Goal: Transaction & Acquisition: Purchase product/service

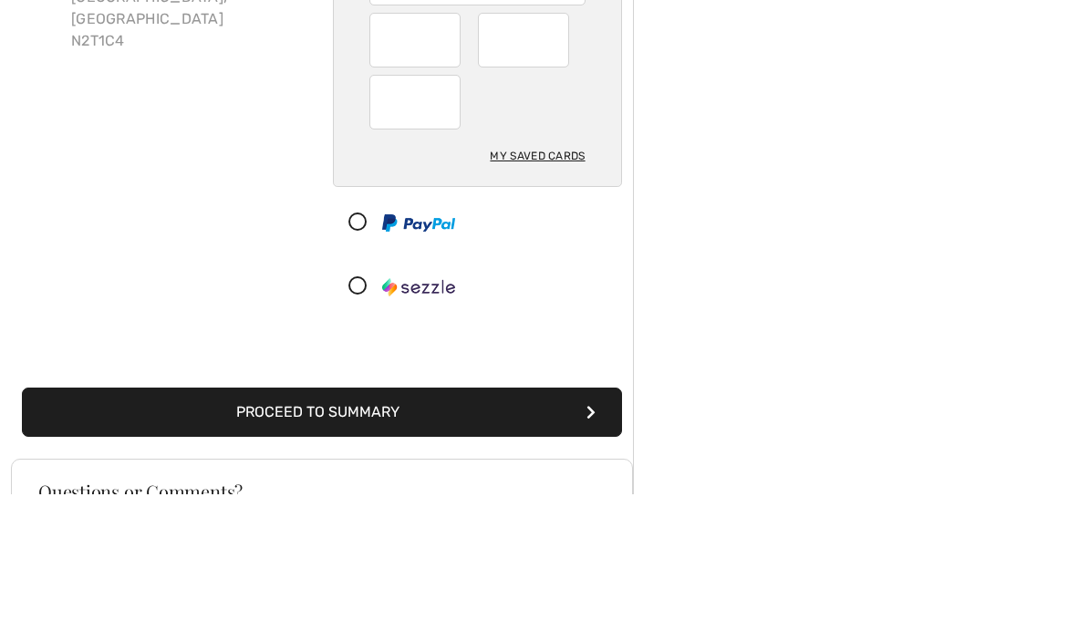
scroll to position [148, 0]
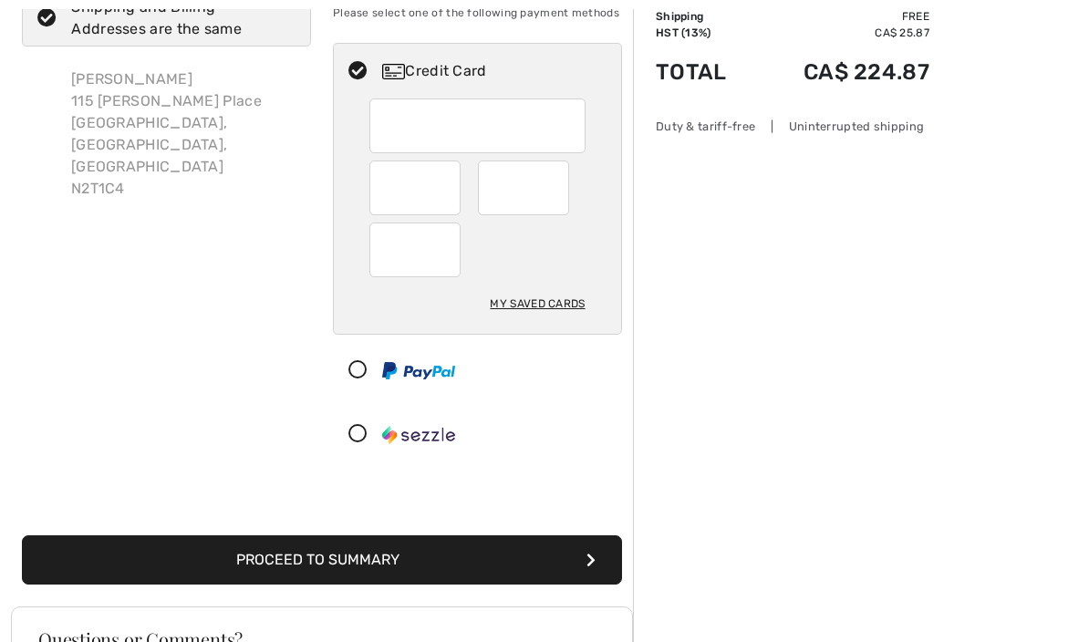
click at [452, 200] on div at bounding box center [414, 188] width 91 height 55
click at [450, 195] on div at bounding box center [414, 188] width 91 height 55
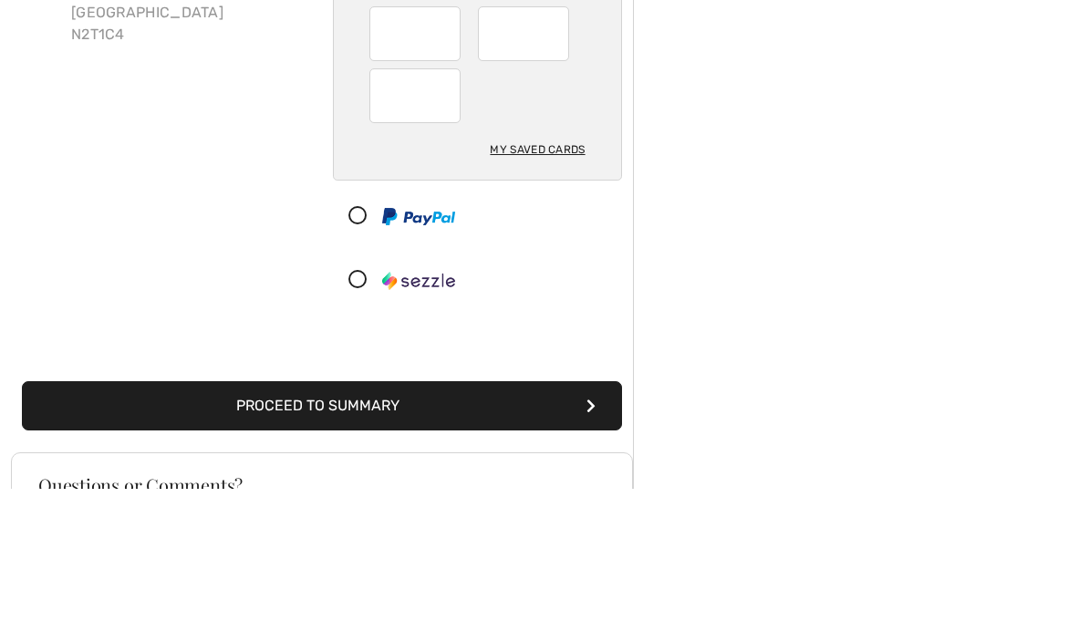
click at [534, 288] on div "My Saved Cards" at bounding box center [537, 303] width 95 height 31
radio input "true"
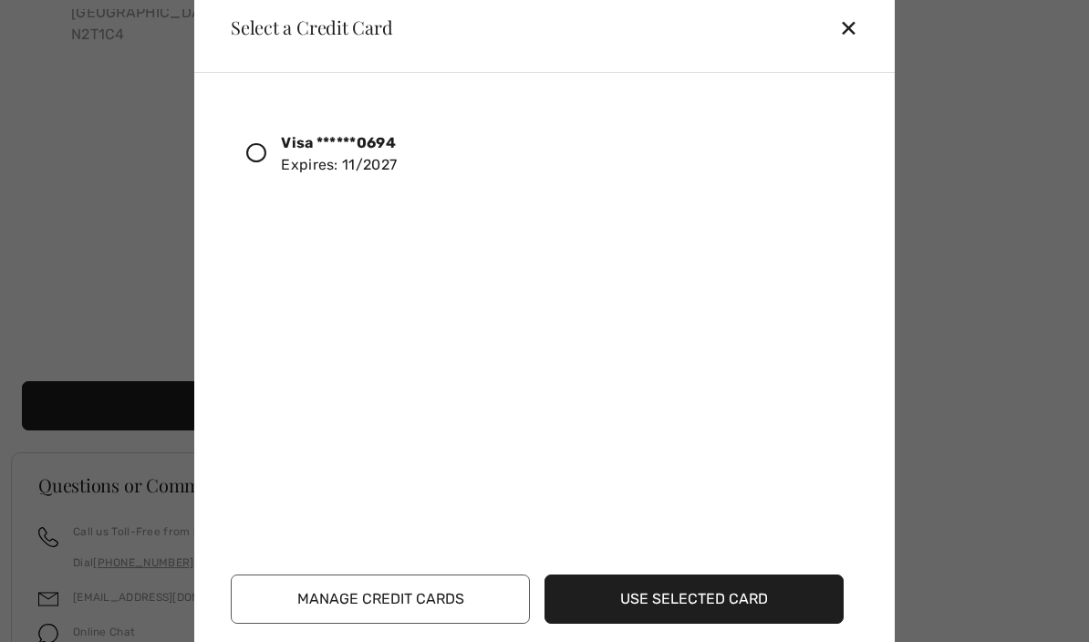
click at [677, 624] on button "Use Selected Card" at bounding box center [694, 599] width 299 height 49
click at [268, 170] on div at bounding box center [263, 154] width 35 height 31
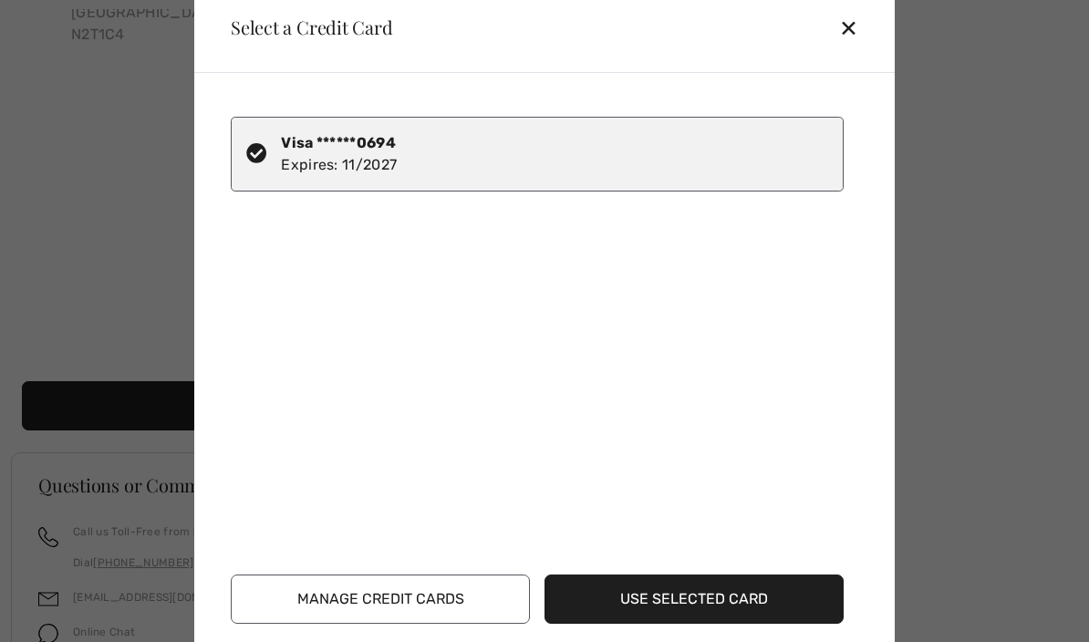
click at [682, 624] on button "Use Selected Card" at bounding box center [694, 599] width 299 height 49
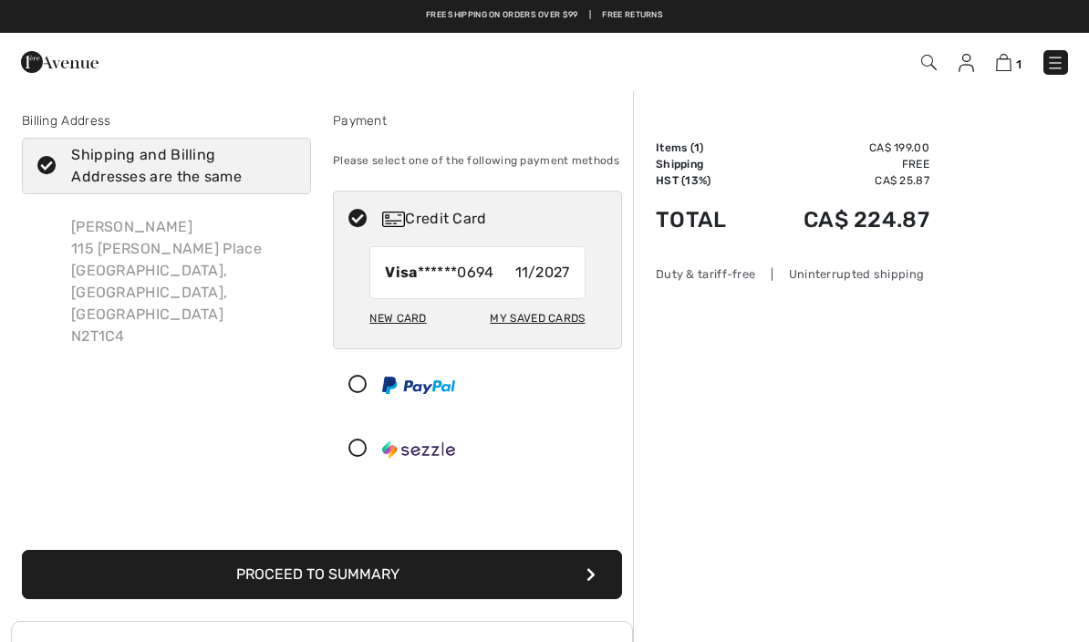
click at [587, 581] on icon "submit" at bounding box center [591, 574] width 9 height 15
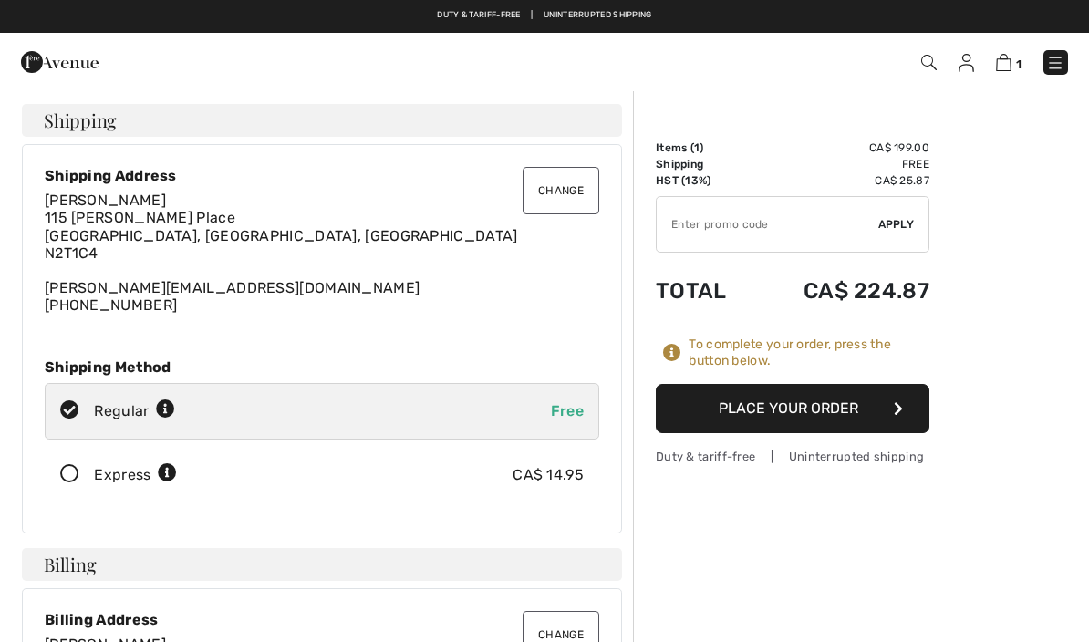
click at [795, 414] on button "Place Your Order" at bounding box center [793, 408] width 274 height 49
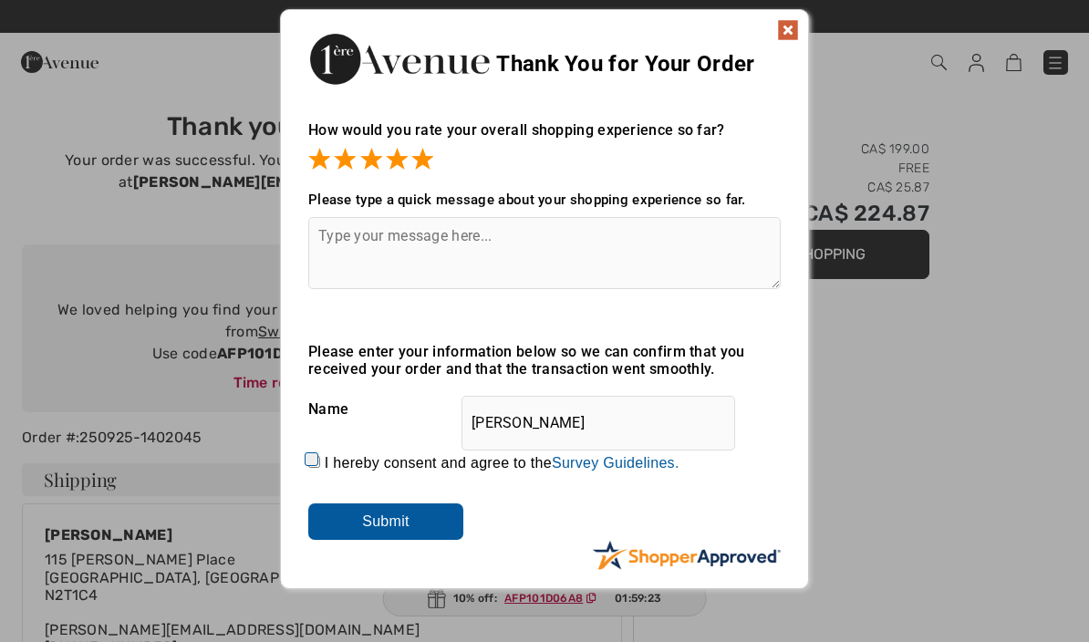
click at [384, 528] on input "Submit" at bounding box center [385, 522] width 155 height 36
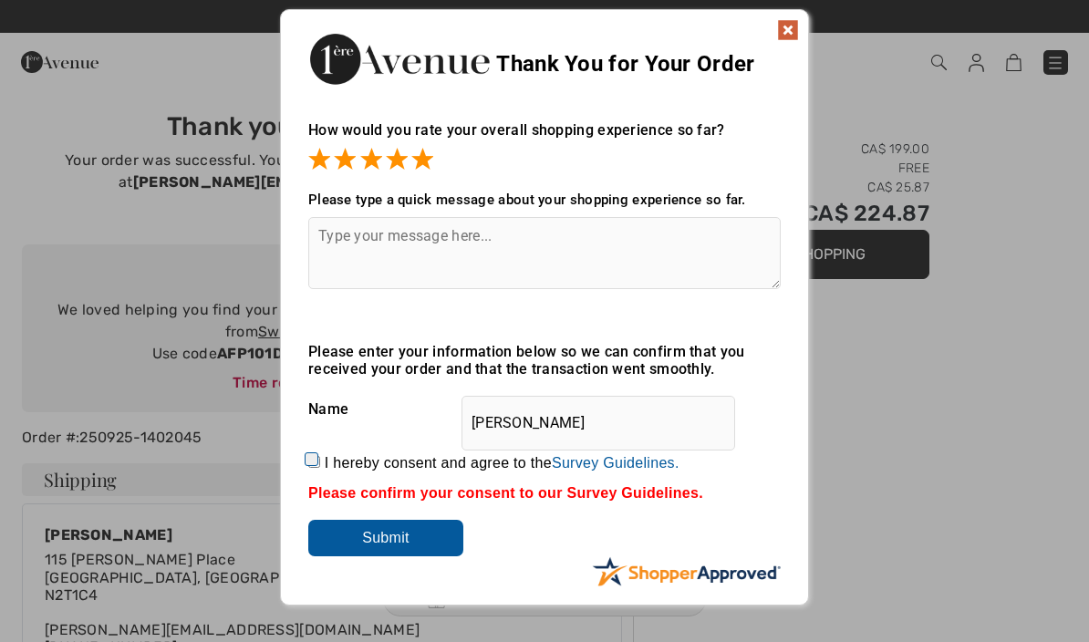
click at [330, 462] on label "I hereby consent and agree to the By submitting a review, you grant permission …" at bounding box center [502, 463] width 355 height 16
click at [320, 462] on input "I hereby consent and agree to the By submitting a review, you grant permission …" at bounding box center [314, 462] width 12 height 12
checkbox input "true"
click at [391, 543] on input "Submit" at bounding box center [385, 538] width 155 height 36
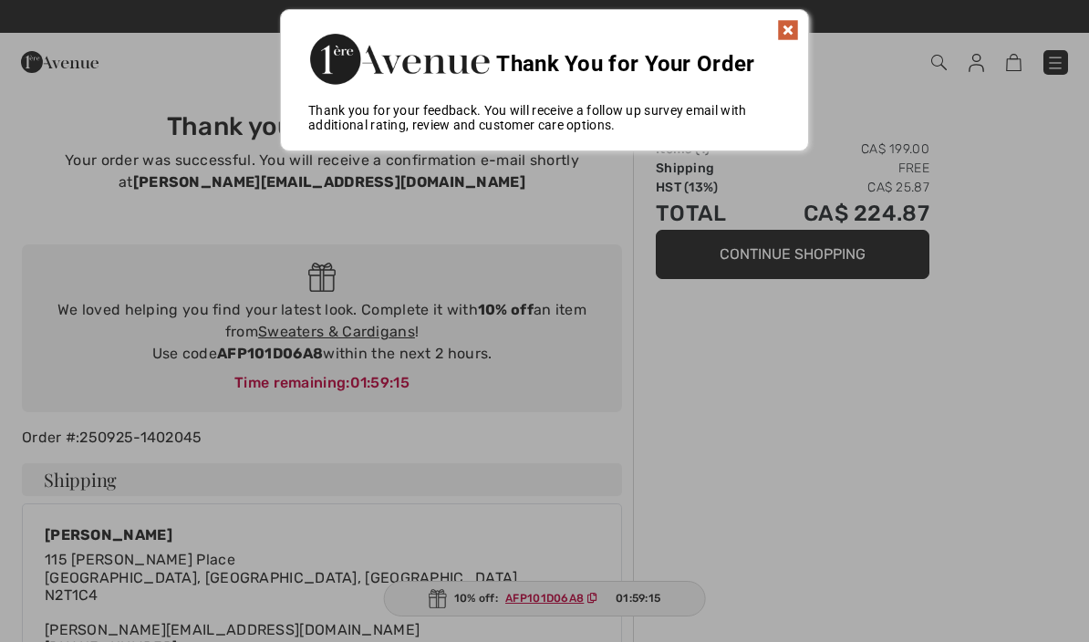
click at [791, 38] on img at bounding box center [788, 30] width 22 height 22
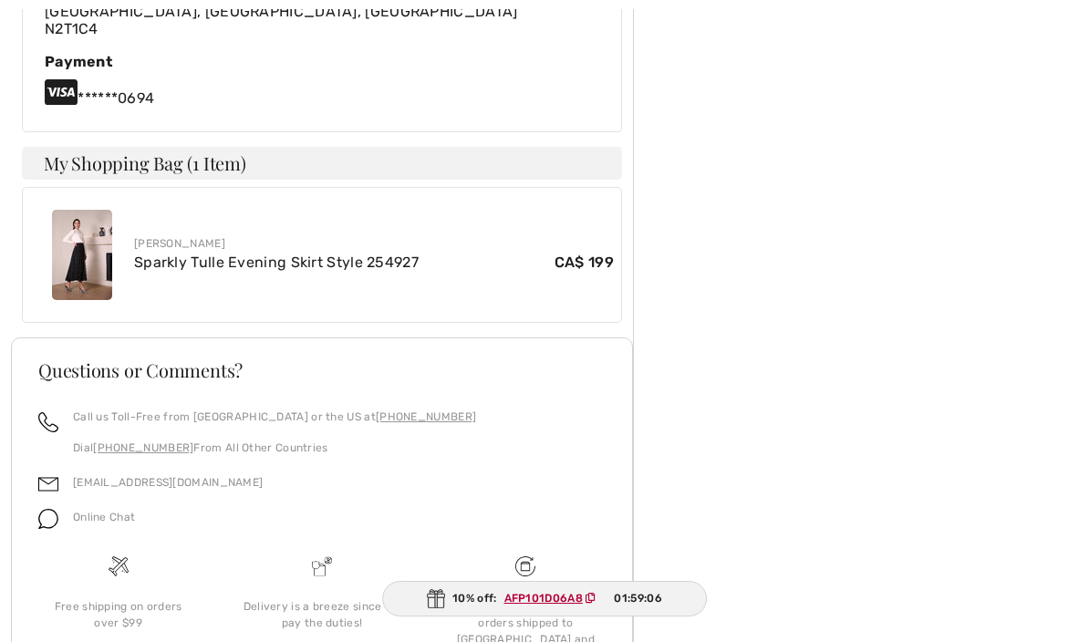
scroll to position [882, 0]
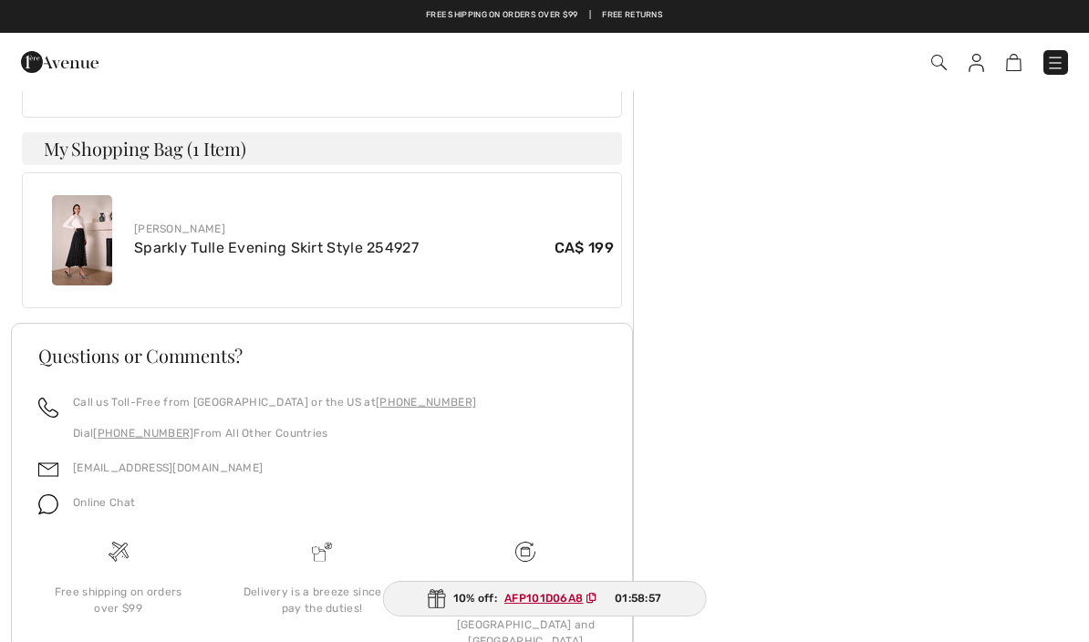
click at [545, 605] on ins "AFP101D06A8" at bounding box center [543, 598] width 78 height 13
click at [542, 605] on ins "AFP101D06A8" at bounding box center [543, 598] width 78 height 13
click at [550, 605] on ins "AFP101D06A8" at bounding box center [543, 598] width 78 height 13
click at [603, 607] on span "AFP101D06A8" at bounding box center [553, 598] width 115 height 16
click at [553, 605] on ins "AFP101D06A8" at bounding box center [543, 598] width 78 height 13
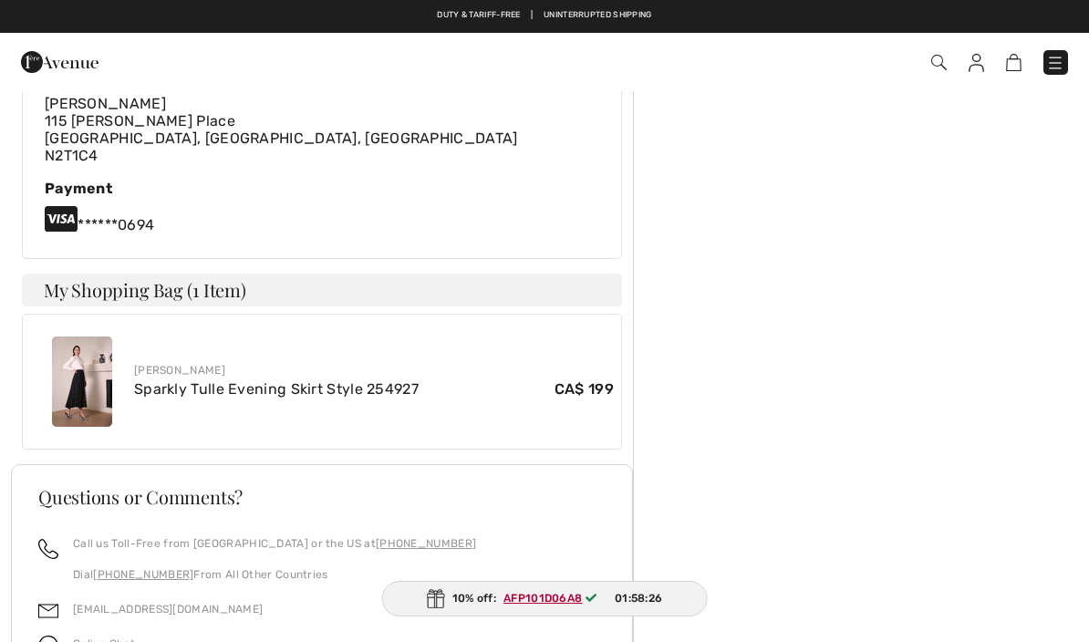
scroll to position [735, 0]
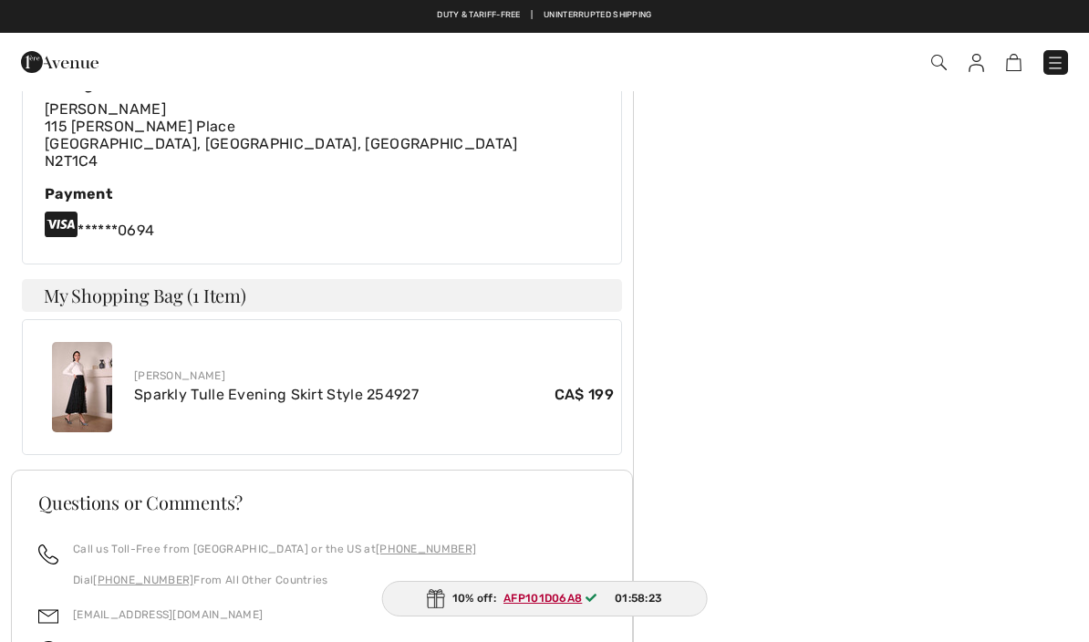
click at [273, 397] on link "Sparkly Tulle Evening Skirt Style 254927" at bounding box center [276, 394] width 285 height 17
click at [485, 368] on div "Joseph Ribkoff Sparkly Tulle Evening Skirt Style 254927 CA$ 199" at bounding box center [374, 387] width 480 height 38
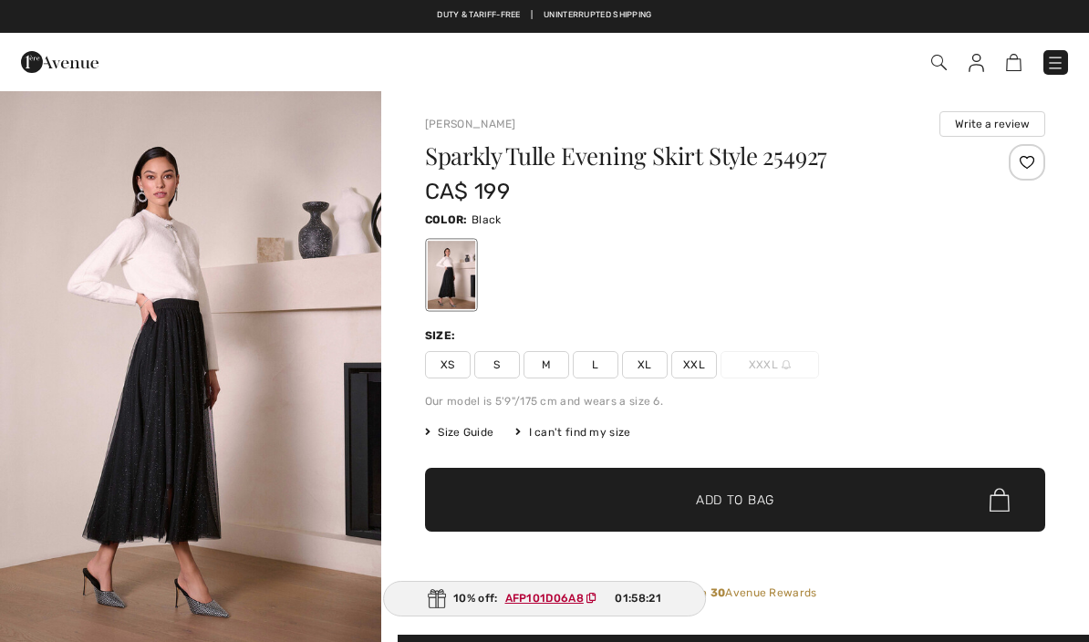
checkbox input "true"
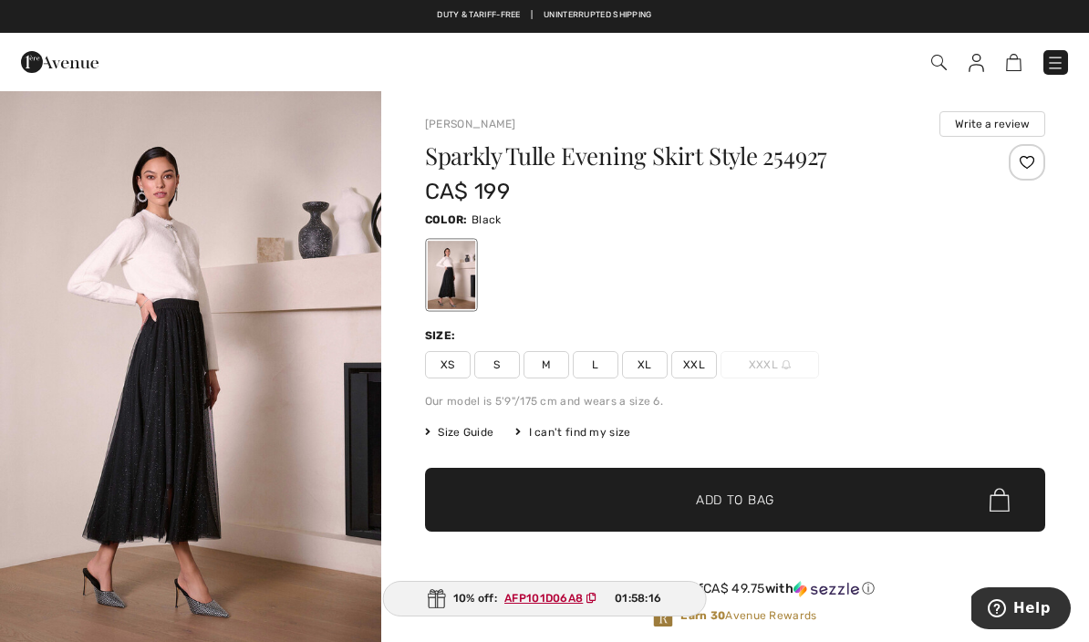
click at [543, 603] on ins "AFP101D06A8" at bounding box center [543, 598] width 78 height 13
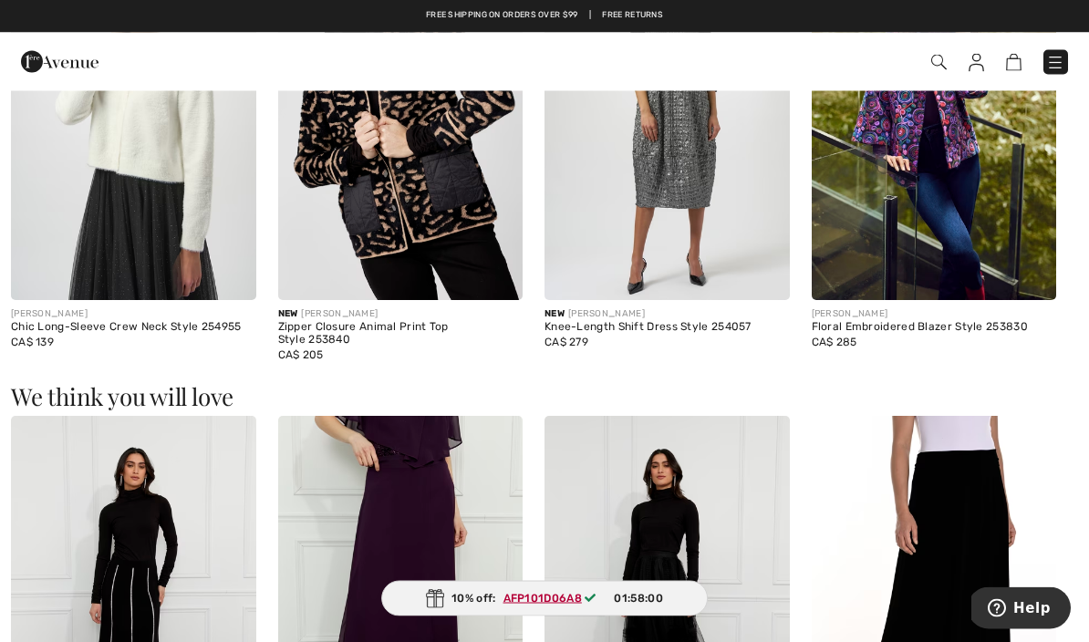
scroll to position [1839, 0]
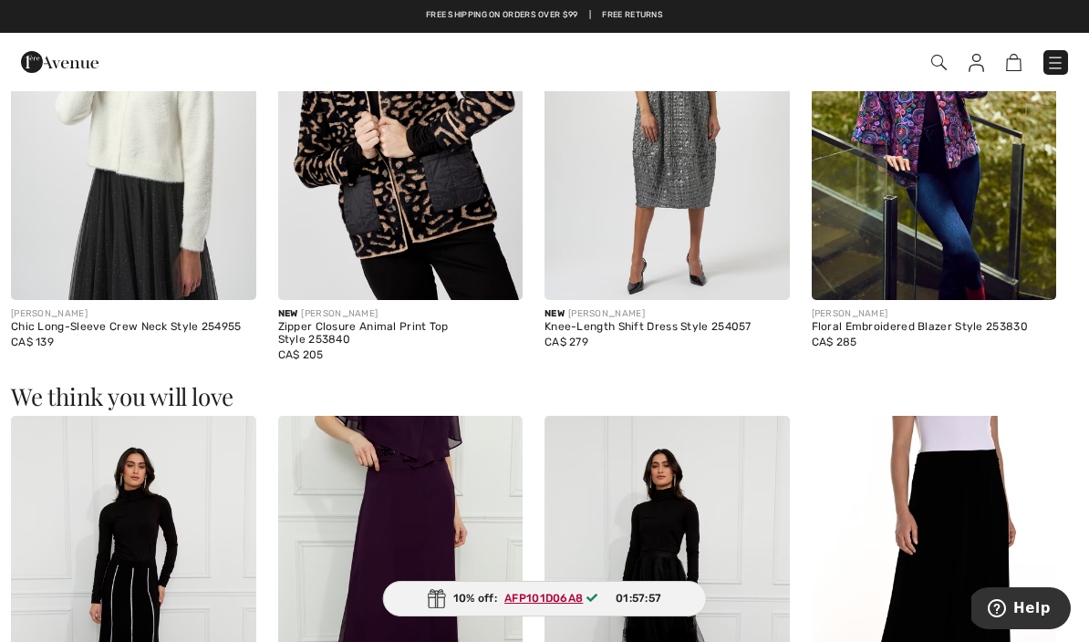
click at [654, 607] on span "01:57:57" at bounding box center [639, 598] width 46 height 16
click at [553, 607] on span "AFP101D06A8" at bounding box center [554, 598] width 115 height 16
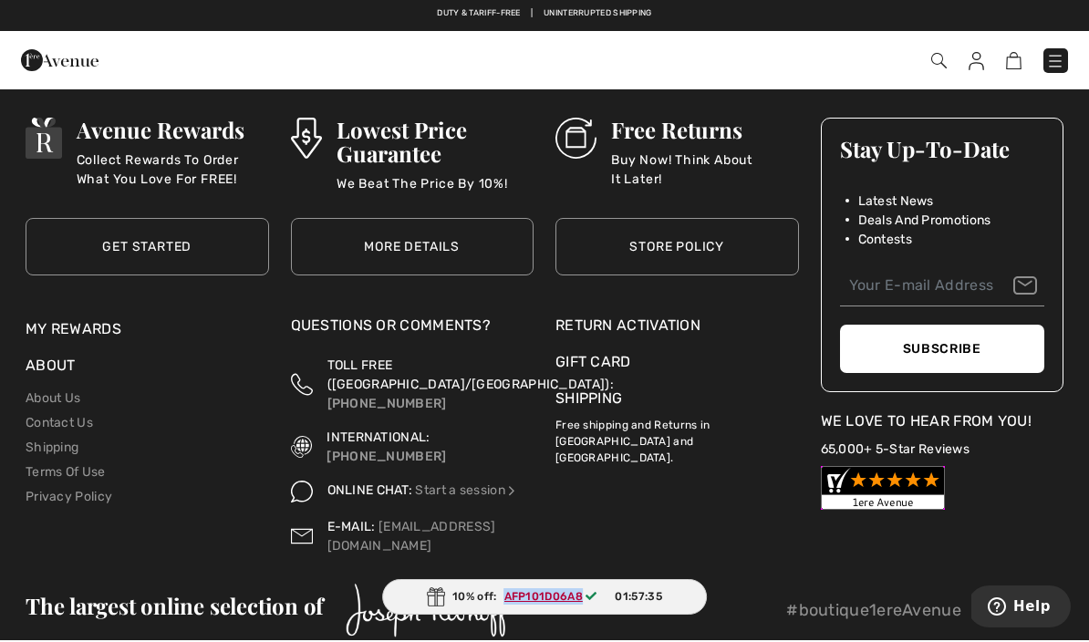
scroll to position [3078, 0]
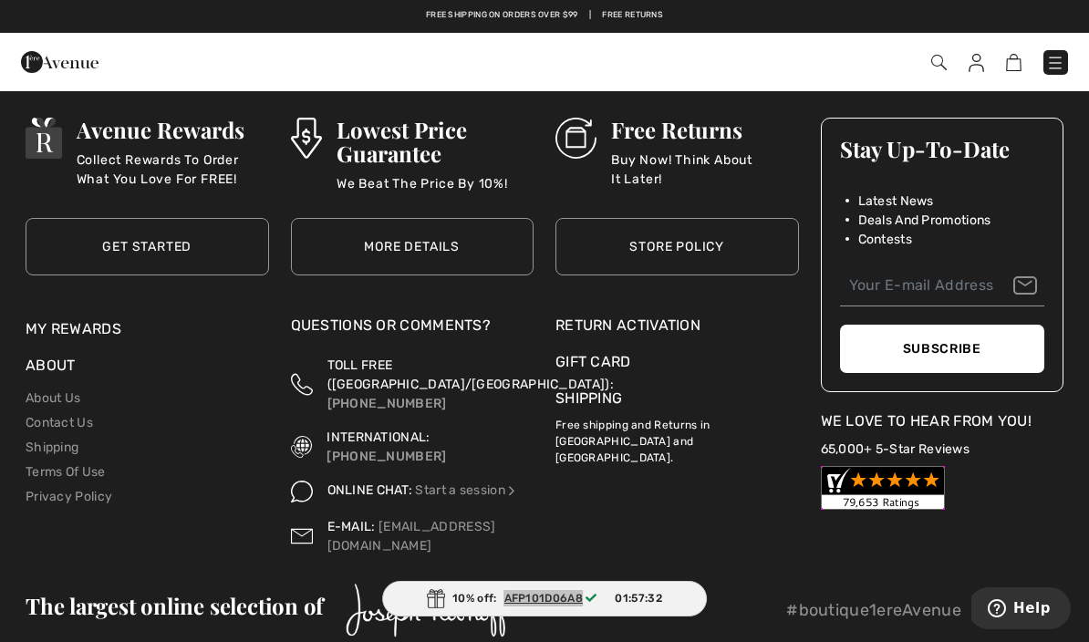
click at [1018, 600] on span "Help" at bounding box center [1031, 608] width 37 height 16
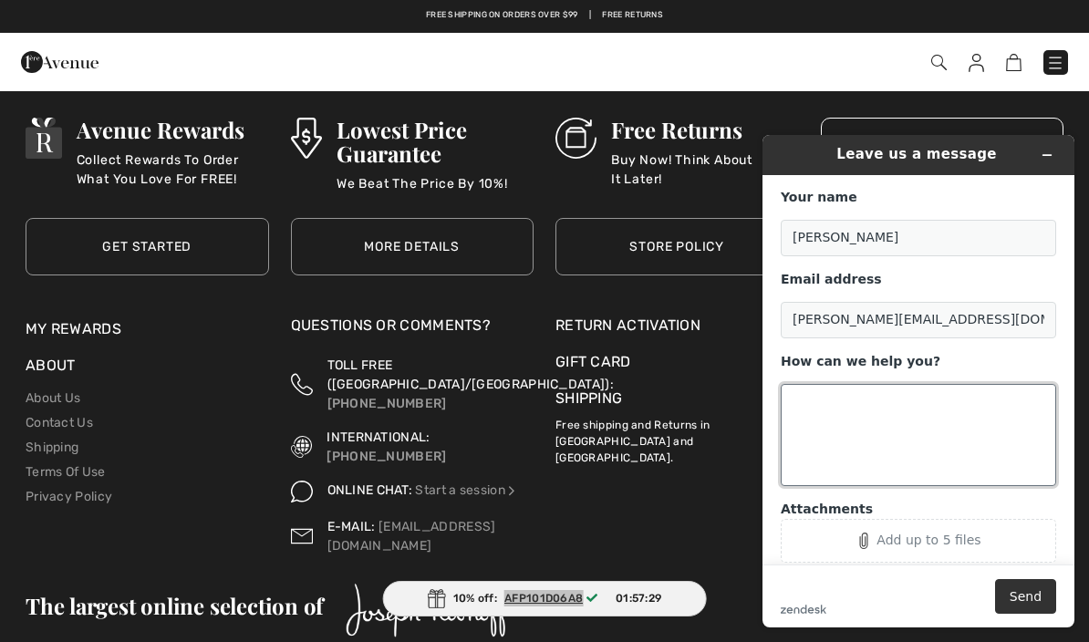
click at [815, 409] on textarea "How can we help you?" at bounding box center [918, 435] width 275 height 102
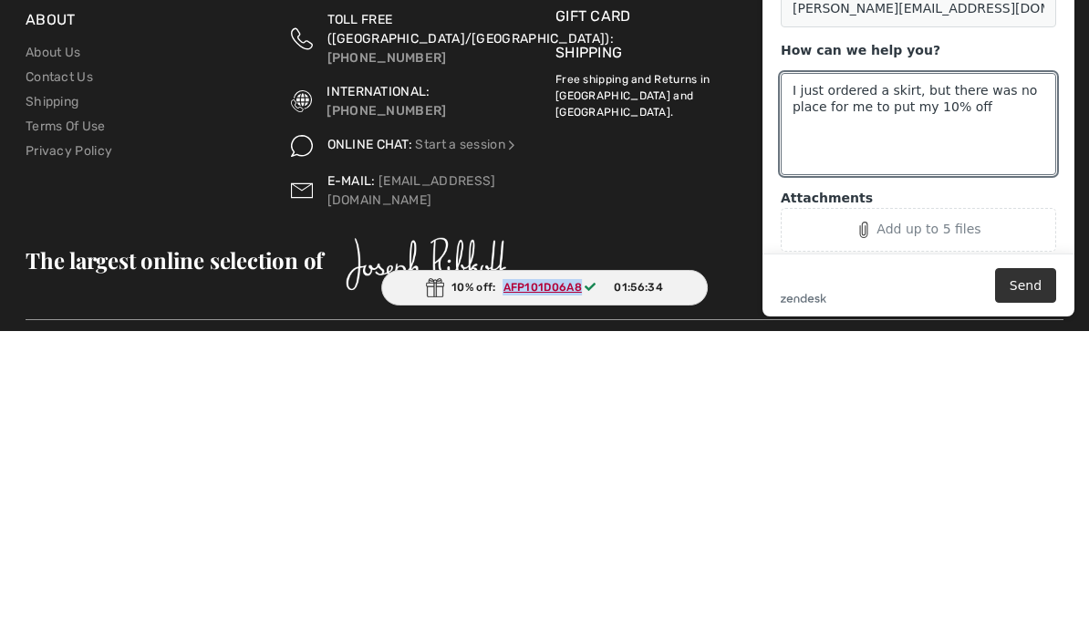
scroll to position [3078, 0]
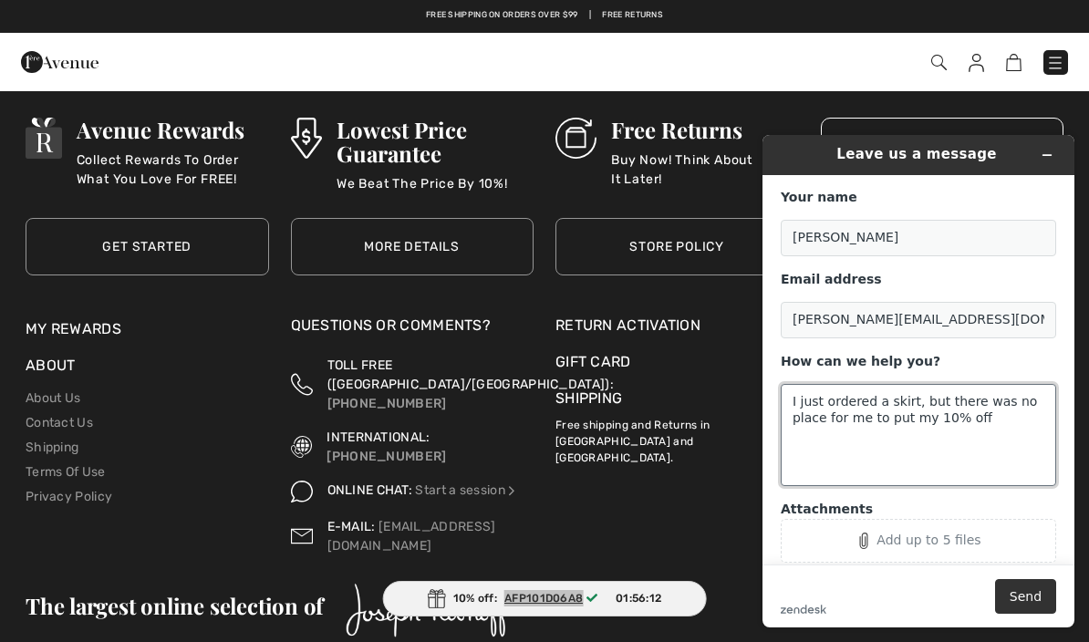
click at [841, 459] on textarea "I just ordered a skirt, but there was no place for me to put my 10% off" at bounding box center [918, 435] width 275 height 102
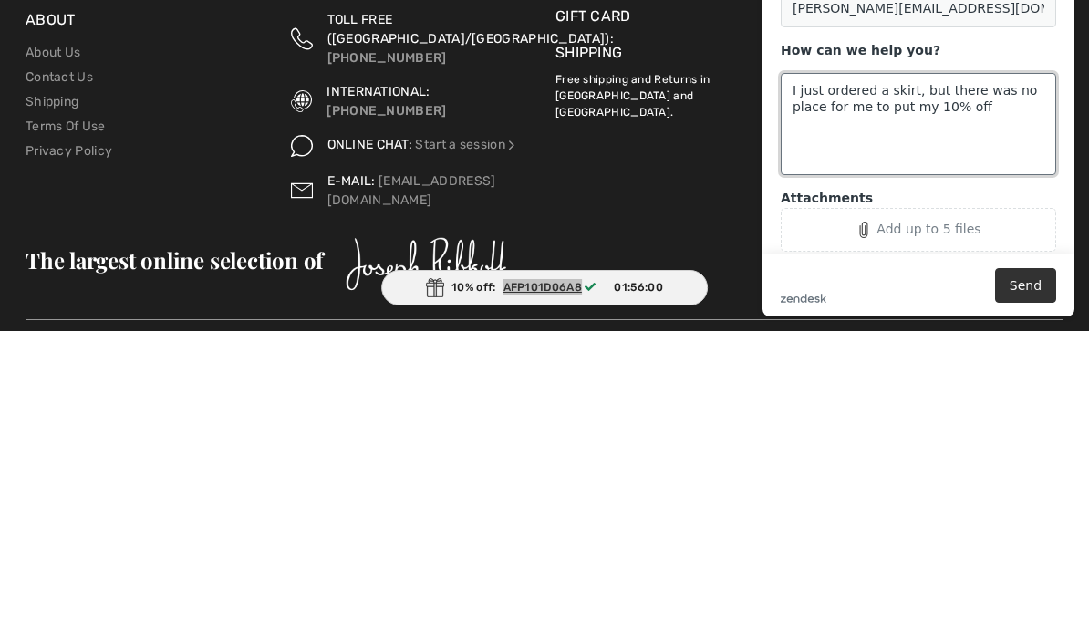
paste textarea "AFP101D06A8"
type textarea "I just ordered a skirt, but there was no place for me to put my 10% off AFP101D…"
click at [1035, 285] on button "Send" at bounding box center [1025, 285] width 61 height 35
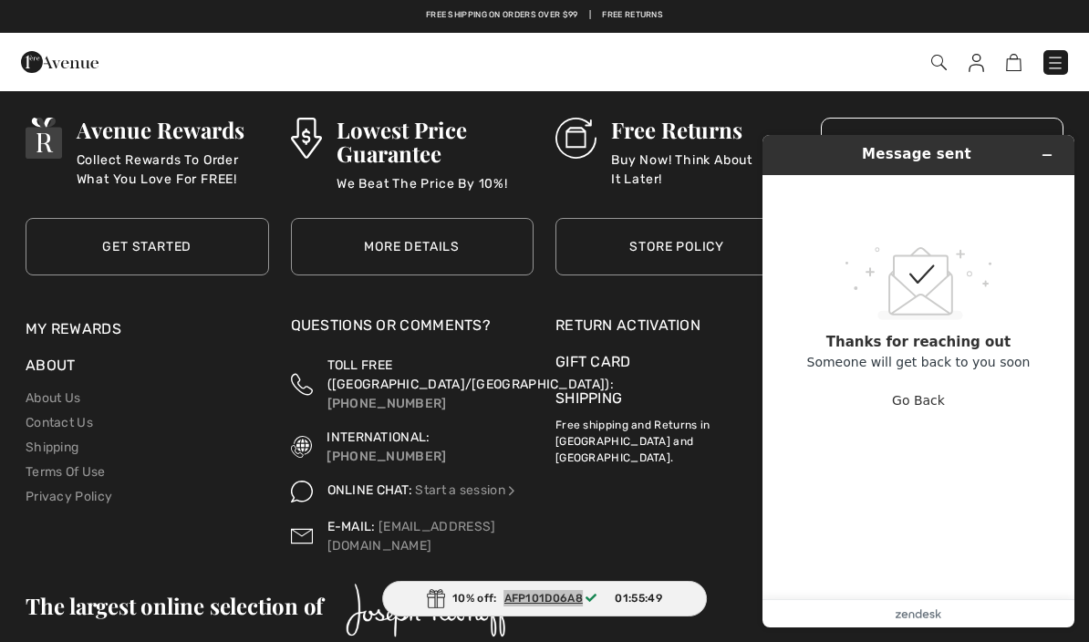
scroll to position [3071, 0]
